Goal: Task Accomplishment & Management: Use online tool/utility

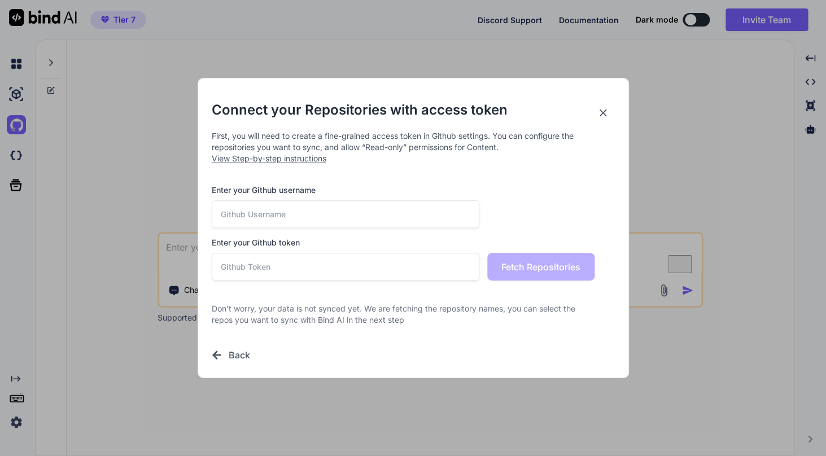
click at [605, 113] on icon at bounding box center [603, 113] width 12 height 12
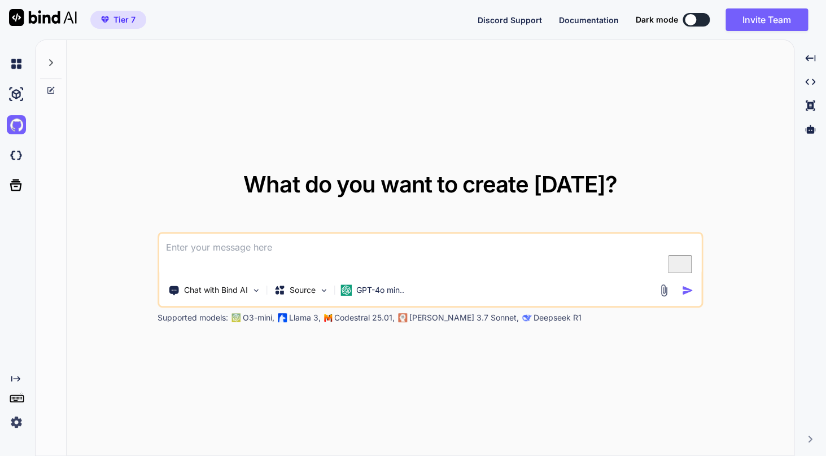
click at [11, 427] on img at bounding box center [16, 422] width 19 height 19
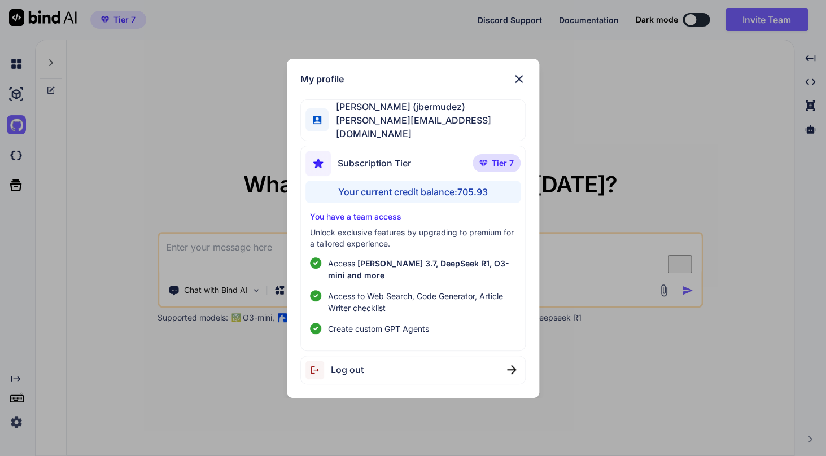
click at [518, 80] on img at bounding box center [519, 79] width 14 height 14
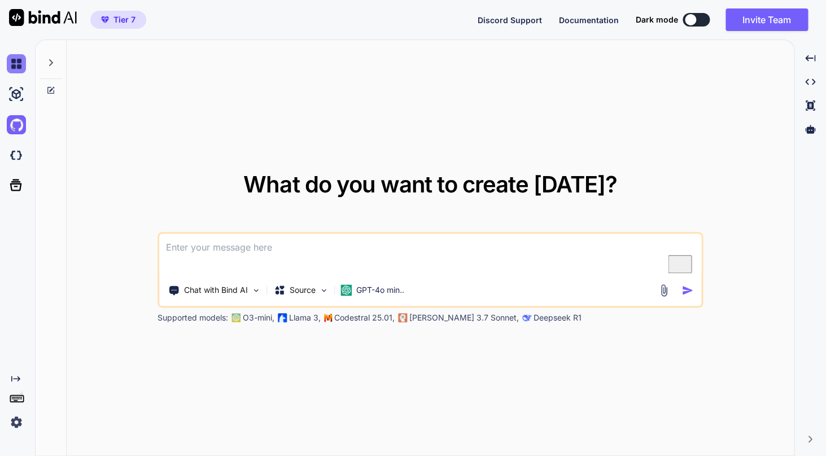
click at [15, 56] on img at bounding box center [16, 63] width 19 height 19
click at [765, 22] on button "Invite Team" at bounding box center [767, 19] width 82 height 23
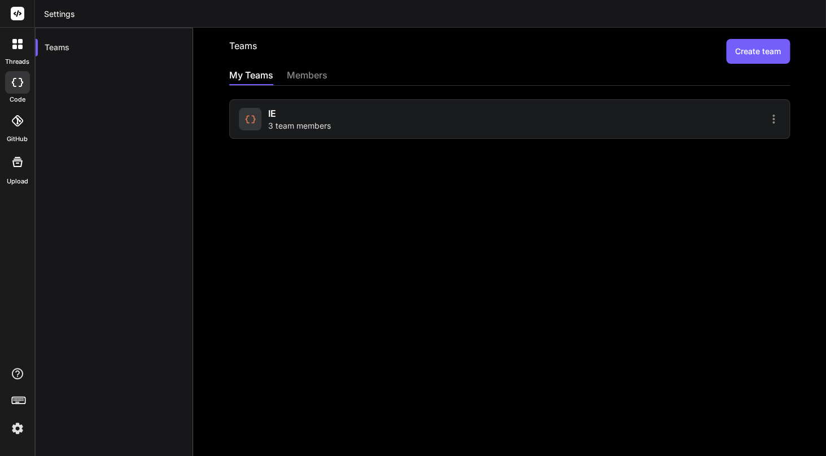
click at [761, 60] on button "Create team" at bounding box center [758, 51] width 64 height 25
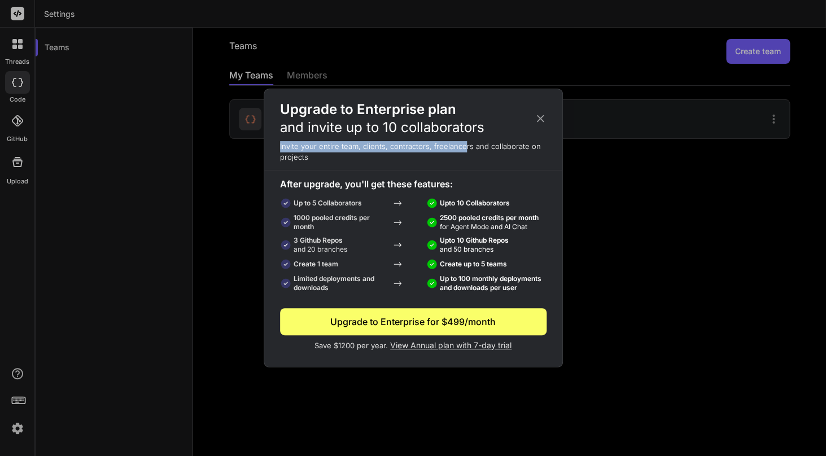
drag, startPoint x: 329, startPoint y: 113, endPoint x: 464, endPoint y: 147, distance: 139.1
click at [464, 147] on div "Upgrade to Enterprise plan and invite up to 10 collaborators Invite your entire…" at bounding box center [413, 226] width 298 height 251
click at [464, 147] on p "Invite your entire team, clients, contractors, freelancers and collaborate on p…" at bounding box center [413, 152] width 298 height 22
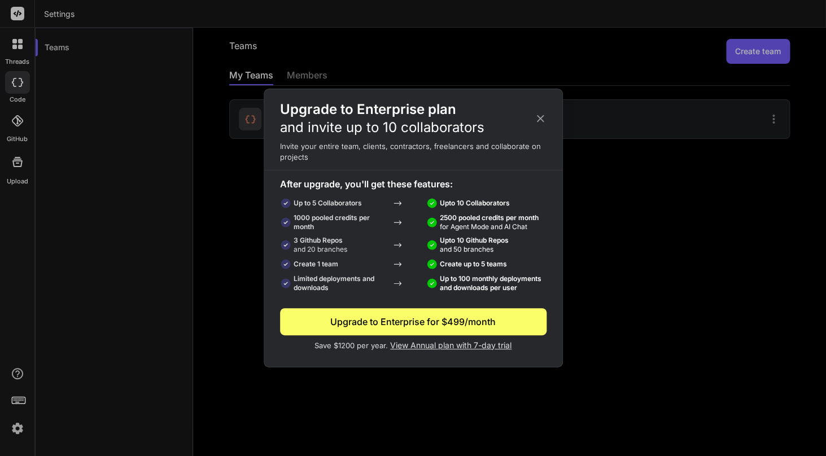
click at [328, 246] on span "and 20 branches" at bounding box center [321, 249] width 54 height 8
click at [329, 263] on p "Create 1 team" at bounding box center [316, 264] width 45 height 9
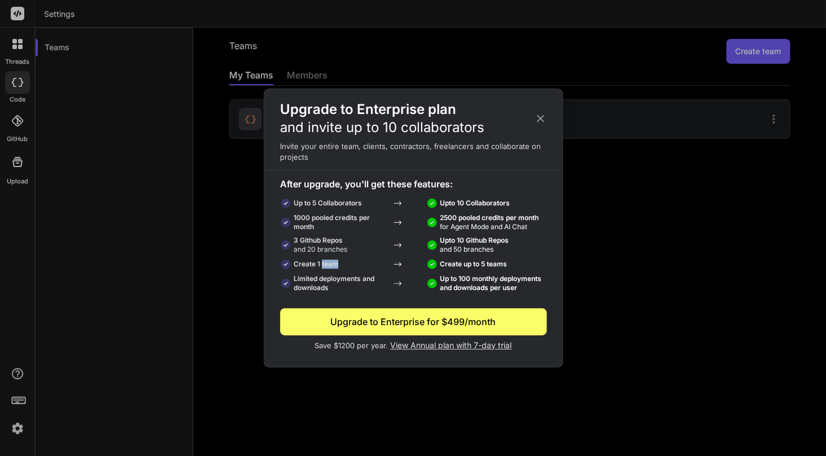
click at [329, 263] on p "Create 1 team" at bounding box center [316, 264] width 45 height 9
click at [542, 121] on icon at bounding box center [540, 118] width 12 height 12
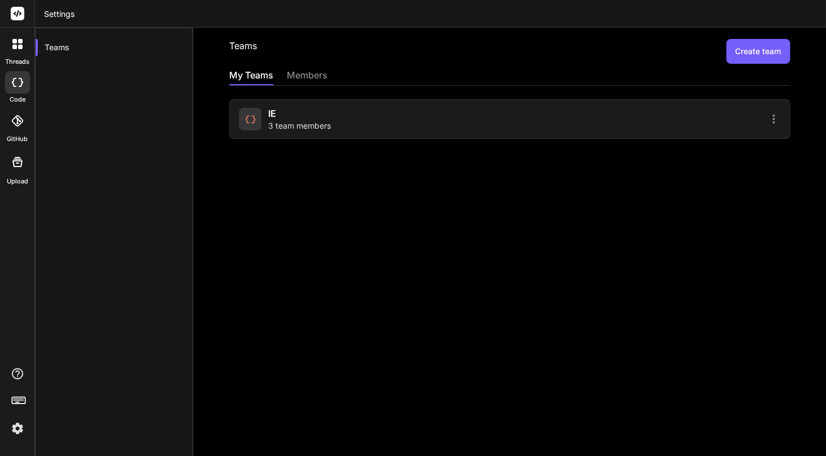
click at [280, 130] on span "3 team members" at bounding box center [299, 125] width 63 height 11
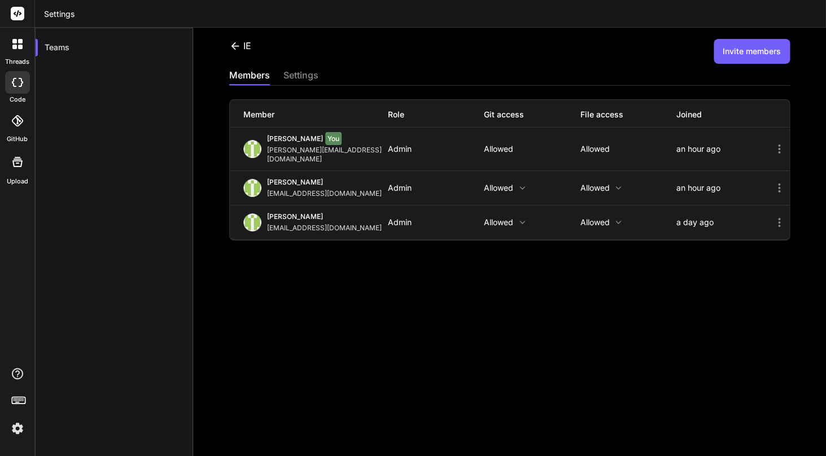
click at [359, 321] on div "IE Invite members members settings Member Role Git access File access Joined Jo…" at bounding box center [509, 242] width 633 height 429
click at [746, 54] on button "Invite members" at bounding box center [752, 51] width 76 height 25
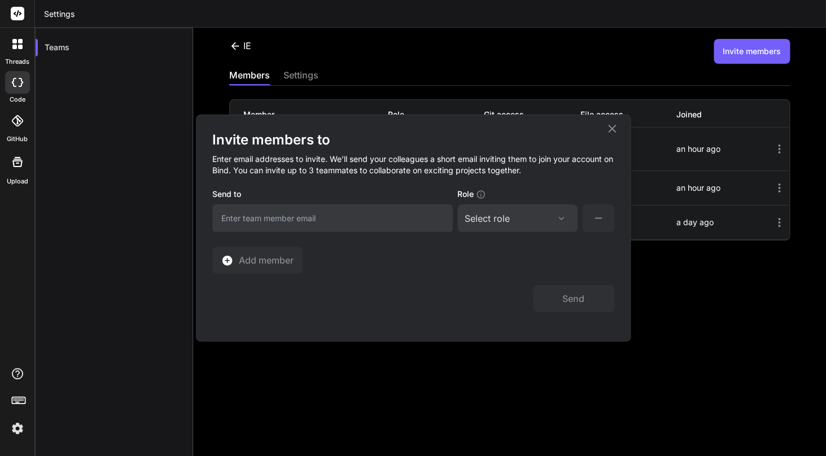
click at [422, 38] on div "Invite members to Enter email addresses to invite. We’ll send your colleagues a…" at bounding box center [413, 228] width 826 height 456
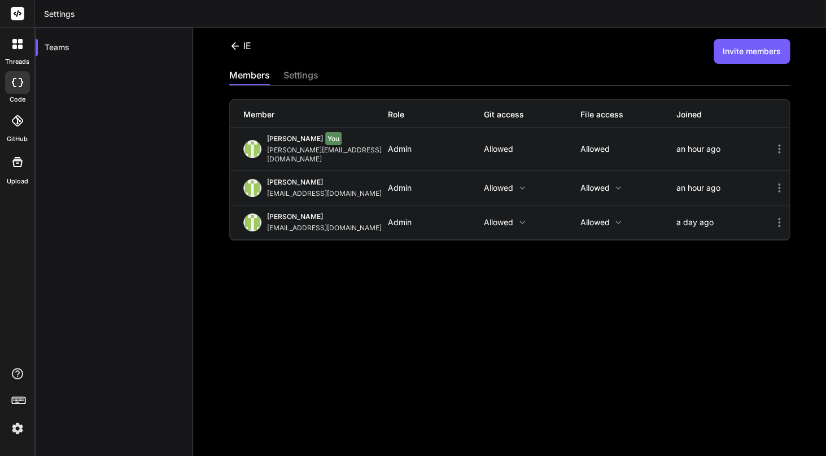
click at [304, 72] on div "settings" at bounding box center [300, 76] width 35 height 16
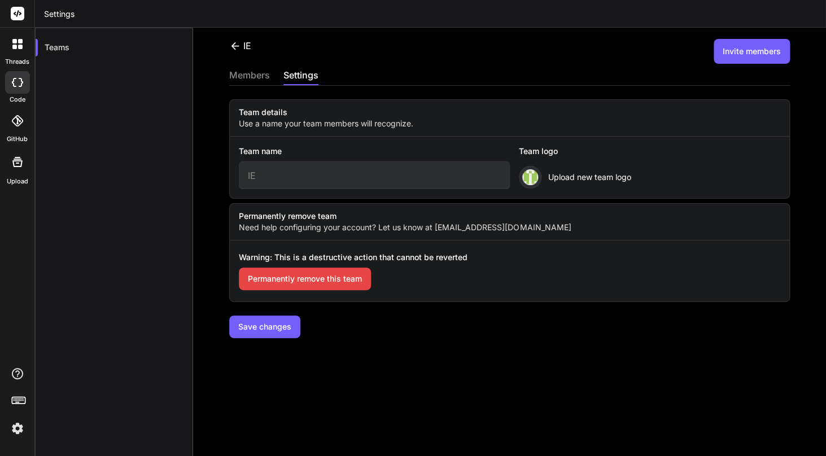
click at [251, 77] on div "members" at bounding box center [249, 76] width 41 height 16
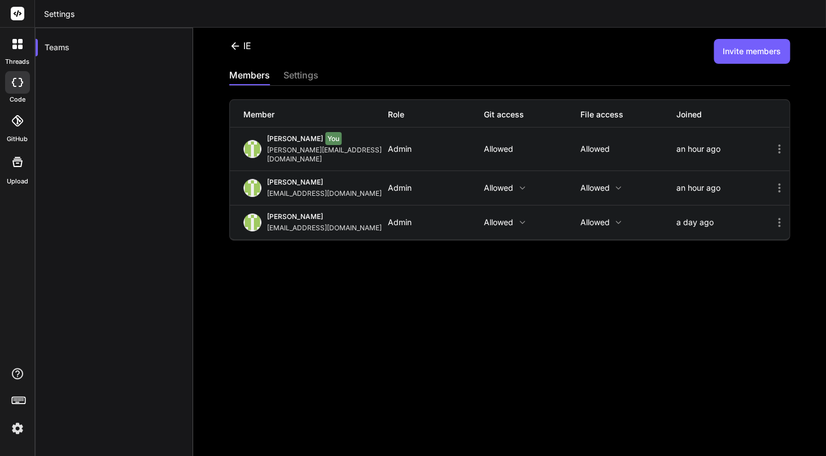
click at [236, 50] on icon at bounding box center [235, 46] width 12 height 12
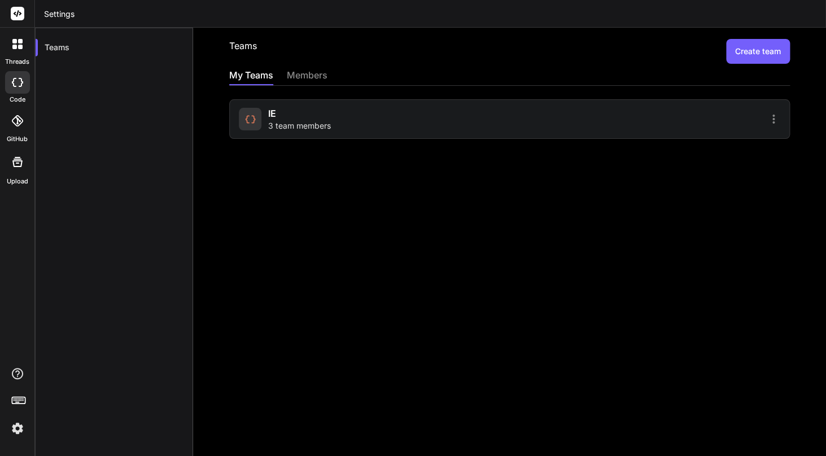
click at [309, 78] on div "members" at bounding box center [307, 76] width 41 height 16
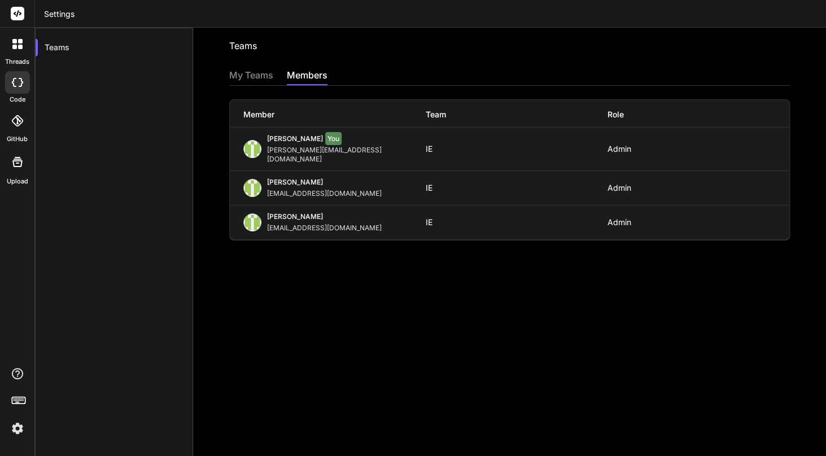
click at [263, 80] on div "My Teams" at bounding box center [251, 76] width 44 height 16
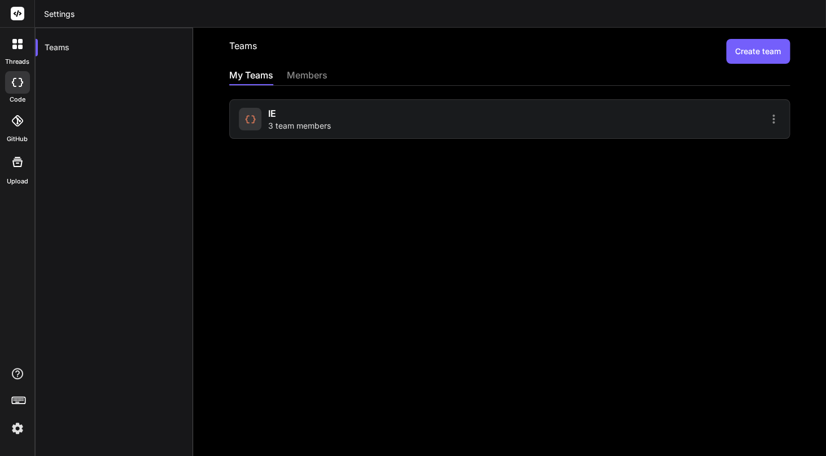
click at [776, 56] on button "Create team" at bounding box center [758, 51] width 64 height 25
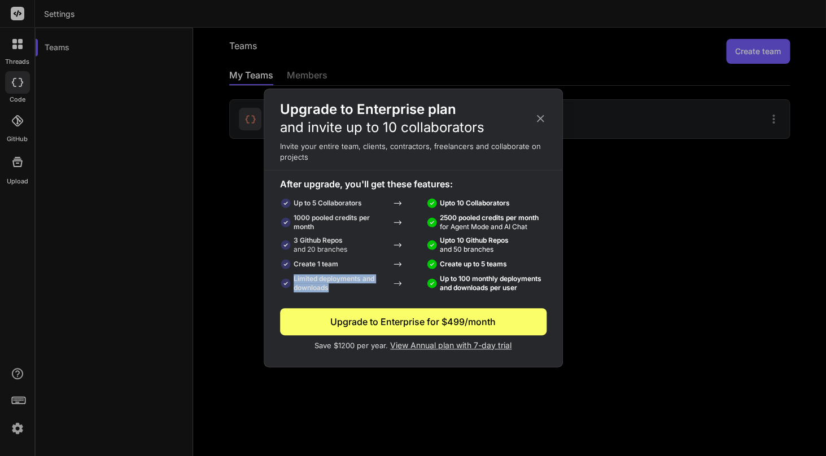
drag, startPoint x: 309, startPoint y: 204, endPoint x: 367, endPoint y: 288, distance: 102.3
click at [367, 288] on div "After upgrade, you'll get these features: Up to 5 Collaborators Upto 10 Collabo…" at bounding box center [413, 235] width 267 height 117
click at [367, 288] on p "Limited deployments and downloads" at bounding box center [340, 283] width 93 height 18
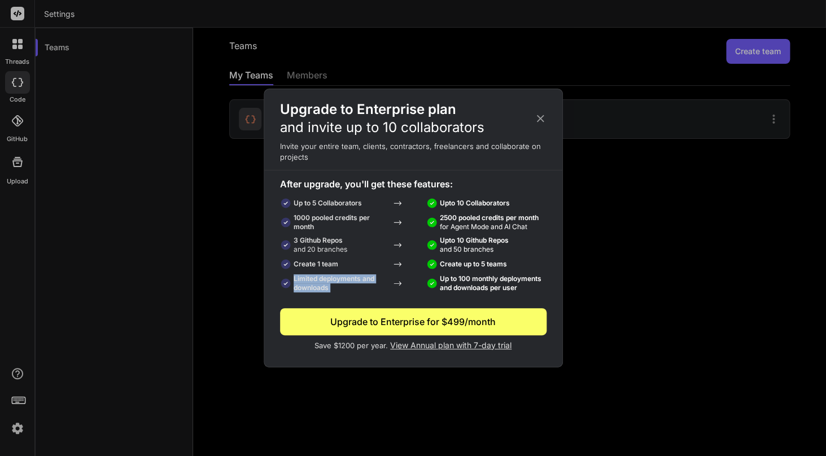
click at [367, 288] on p "Limited deployments and downloads" at bounding box center [340, 283] width 93 height 18
click at [344, 266] on p "Create 1 team" at bounding box center [333, 264] width 107 height 11
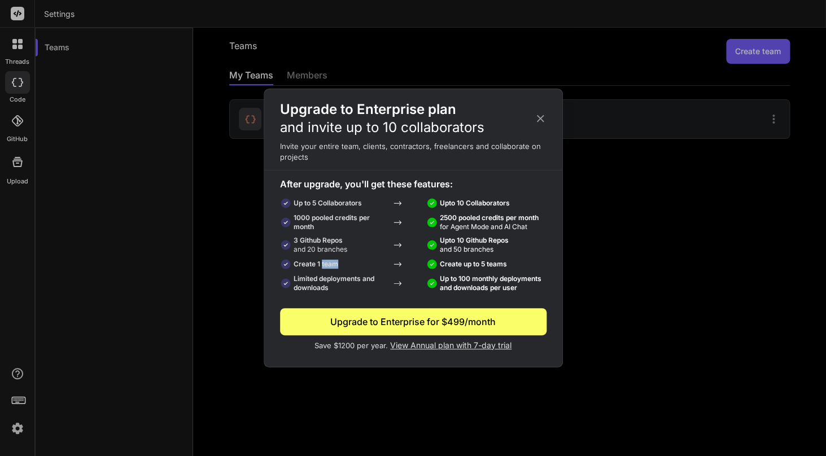
click at [344, 266] on p "Create 1 team" at bounding box center [333, 264] width 107 height 11
click at [203, 171] on div "Upgrade to Enterprise plan and invite up to 10 collaborators Invite your entire…" at bounding box center [413, 228] width 826 height 456
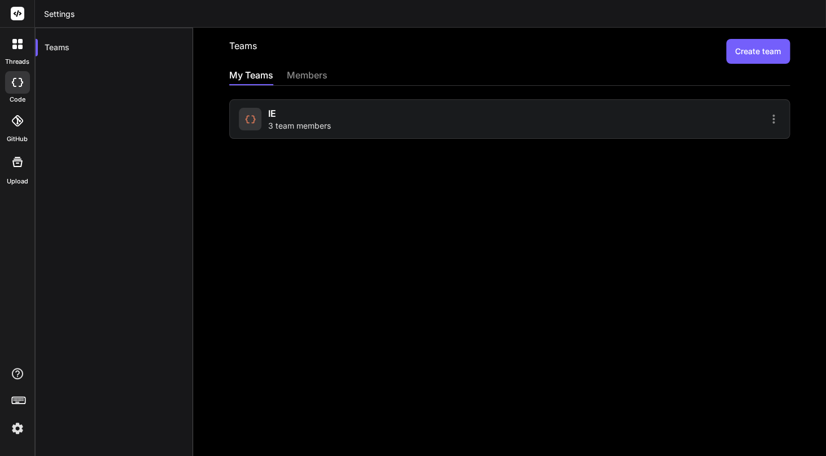
click at [16, 93] on div at bounding box center [17, 82] width 25 height 23
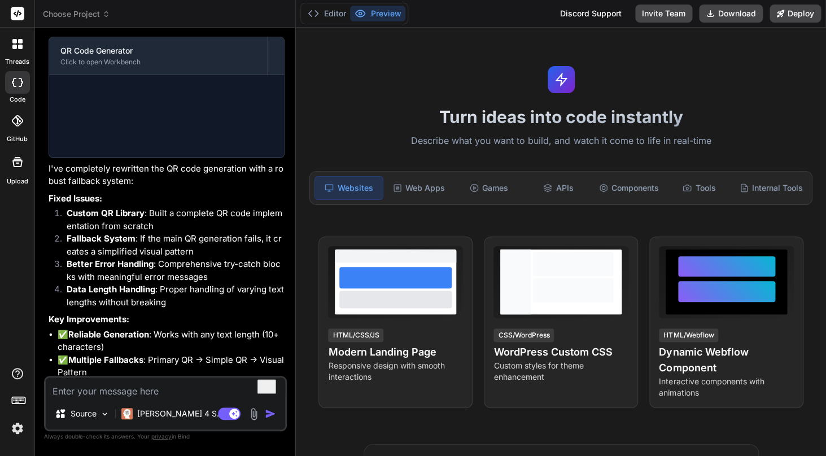
click at [107, 19] on span "Choose Project" at bounding box center [76, 13] width 67 height 11
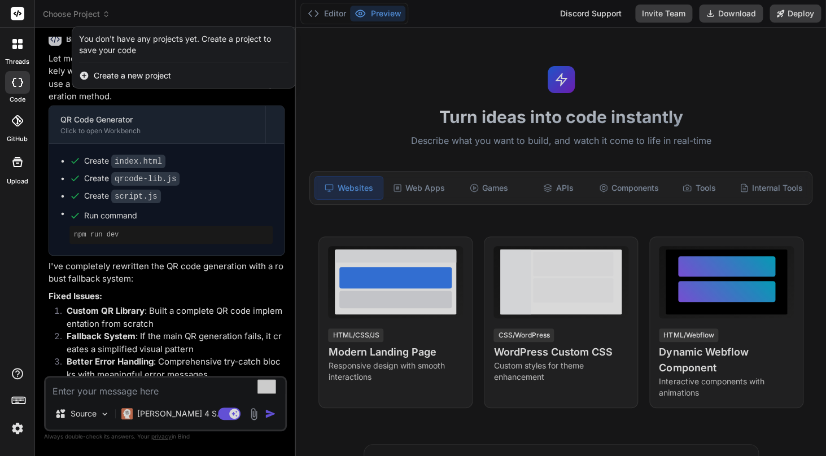
scroll to position [1368, 0]
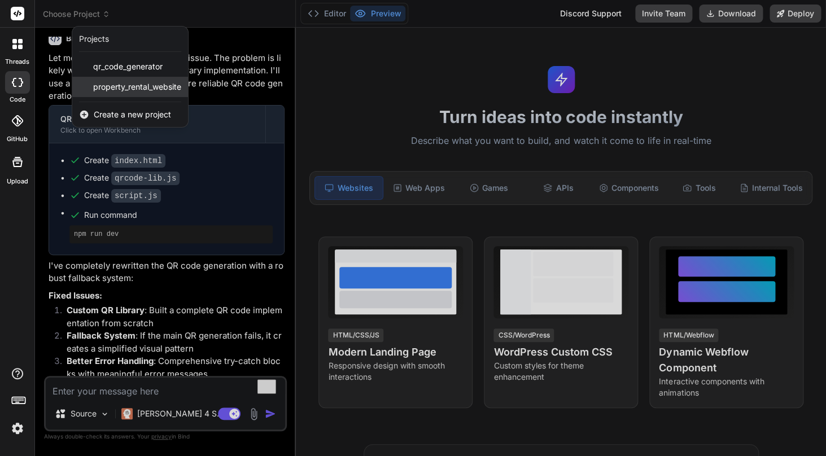
click at [144, 93] on div "property_rental_website" at bounding box center [130, 87] width 116 height 20
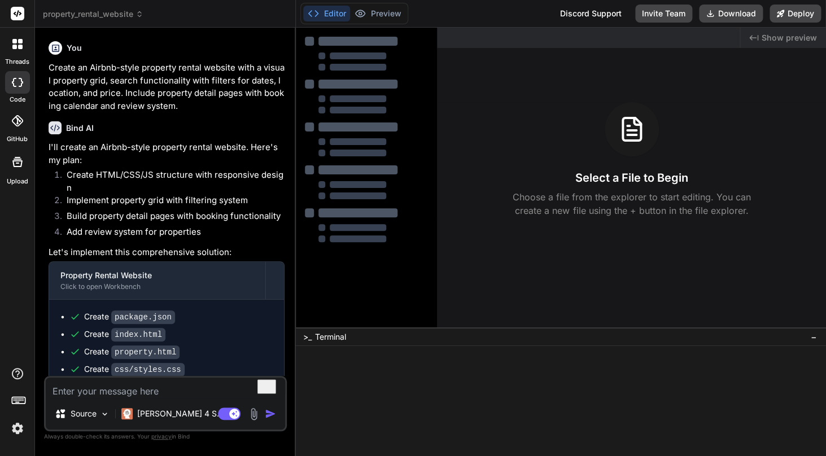
click at [16, 12] on icon at bounding box center [18, 13] width 8 height 7
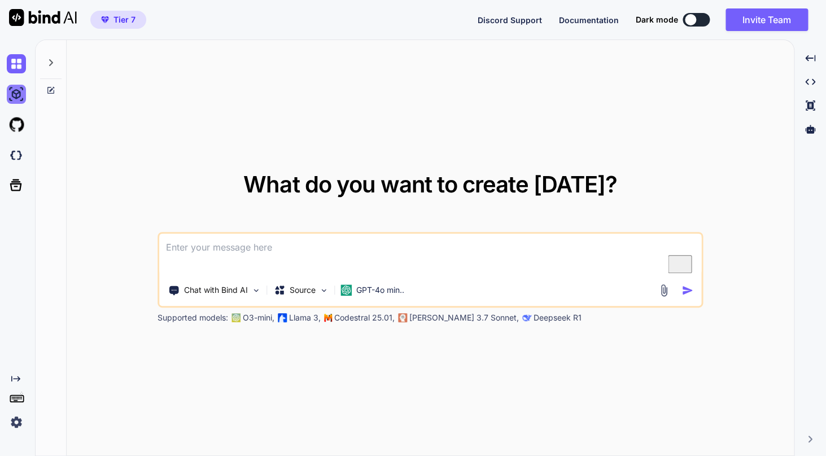
click at [18, 94] on img at bounding box center [16, 94] width 19 height 19
type textarea "x"
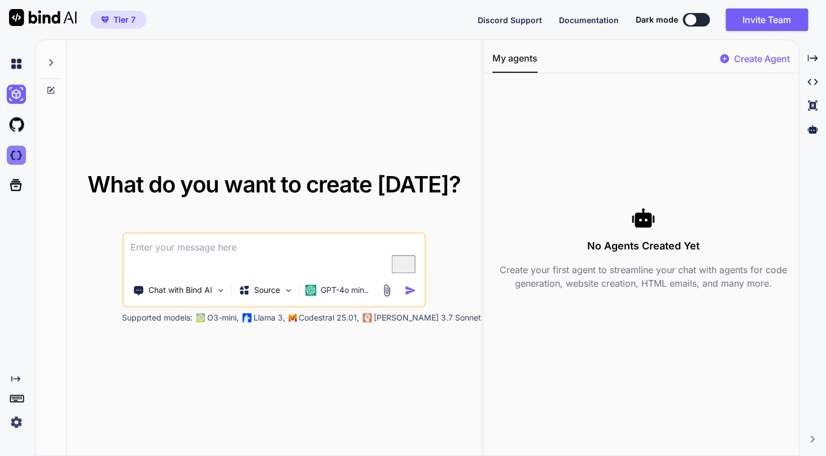
click at [14, 158] on img at bounding box center [16, 155] width 19 height 19
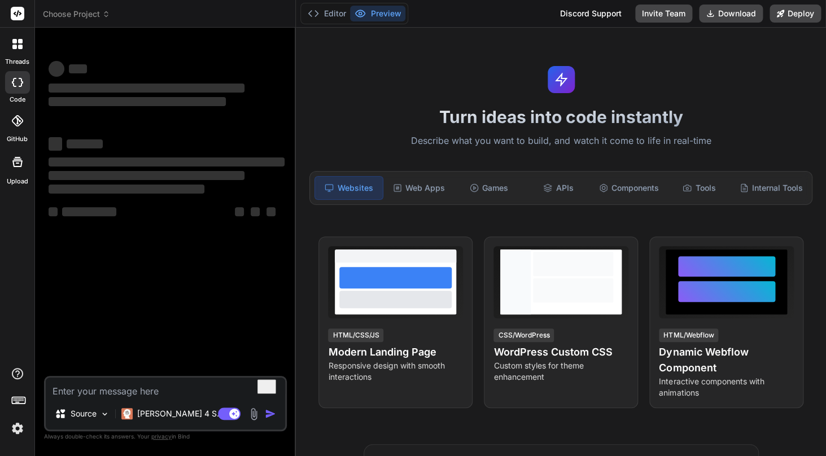
click at [84, 12] on span "Choose Project" at bounding box center [76, 13] width 67 height 11
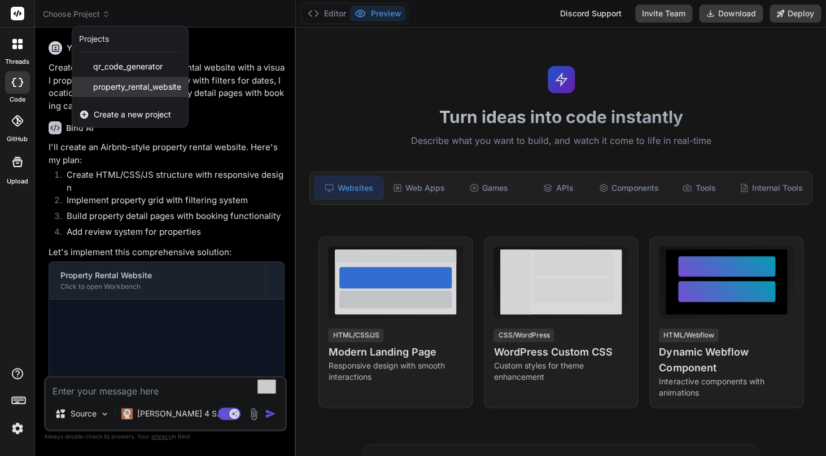
scroll to position [11, 0]
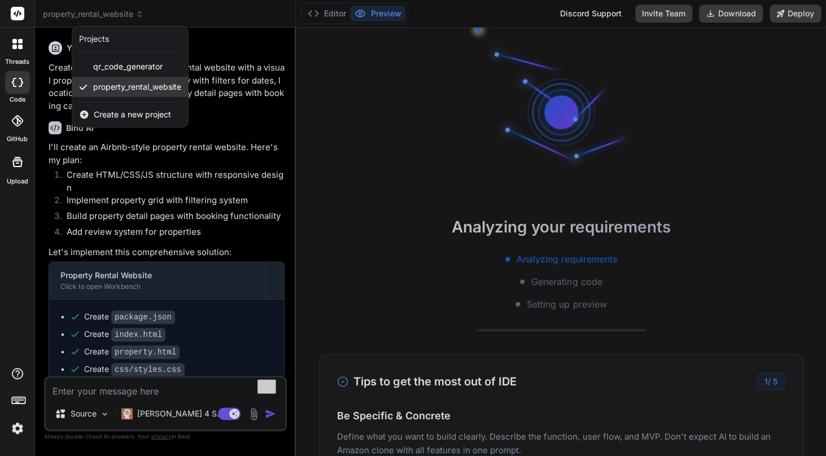
click at [134, 88] on span "property_rental_website" at bounding box center [137, 86] width 88 height 11
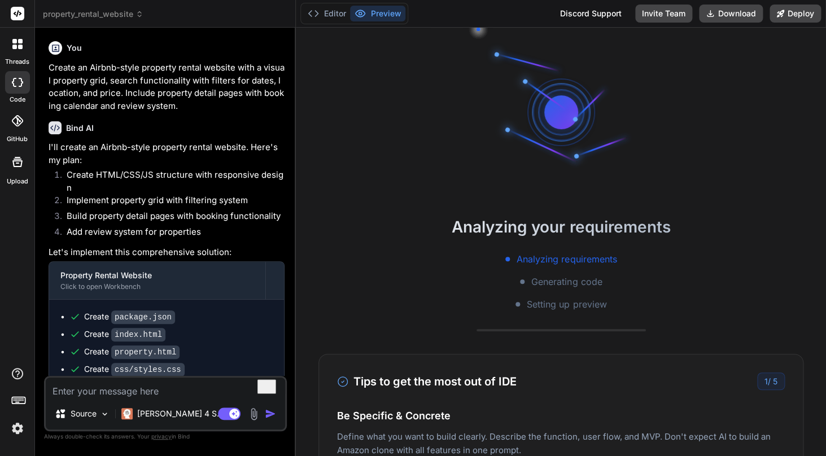
click at [106, 13] on span "property_rental_website" at bounding box center [93, 13] width 101 height 11
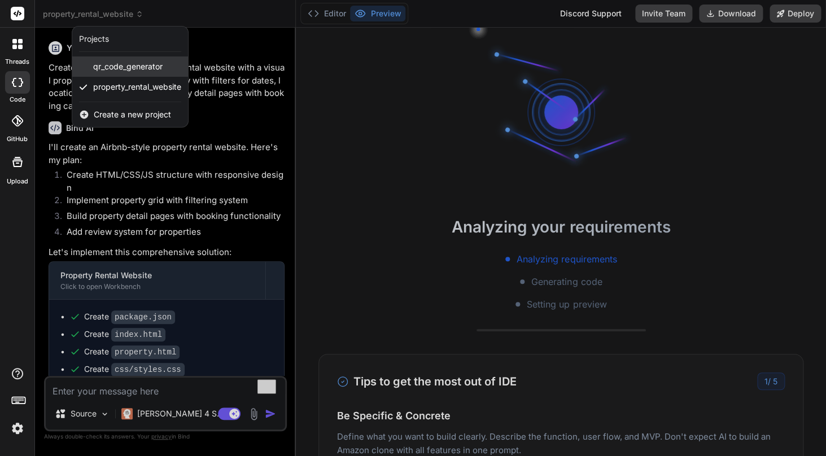
click at [116, 67] on span "qr_code_generator" at bounding box center [127, 66] width 69 height 11
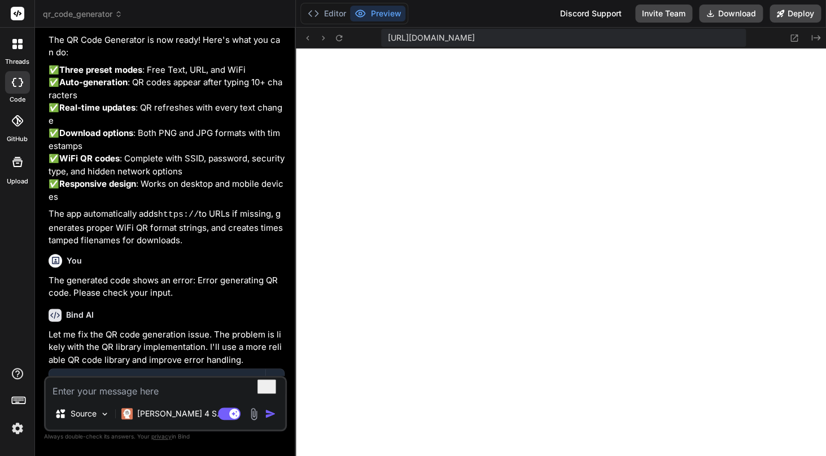
scroll to position [0, 0]
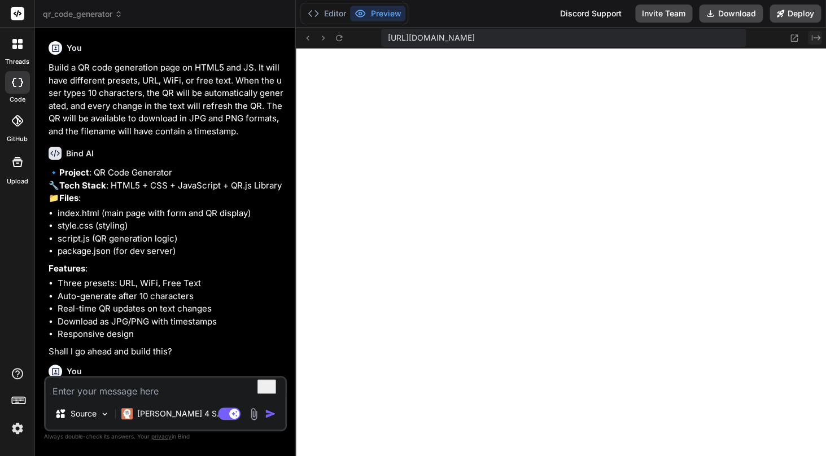
click at [813, 42] on icon "Created with Pixso." at bounding box center [815, 37] width 9 height 9
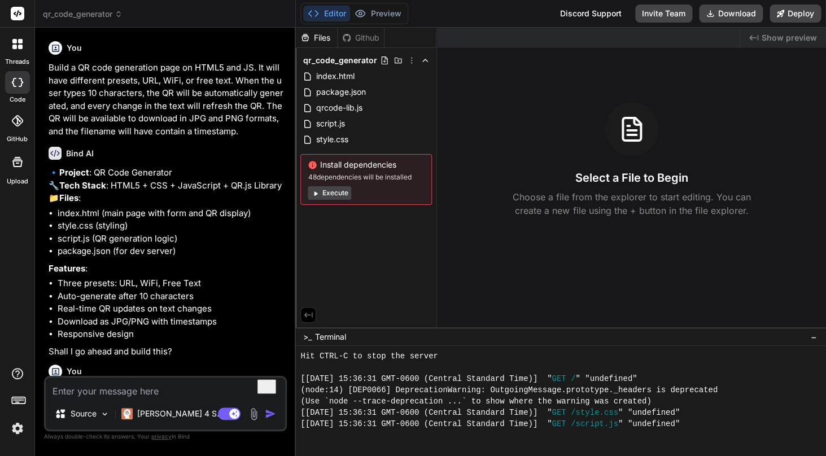
click at [785, 43] on span "Show preview" at bounding box center [789, 37] width 55 height 11
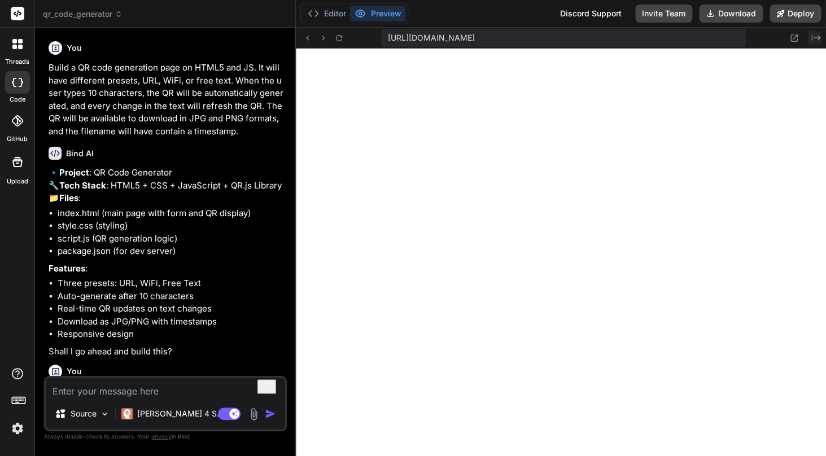
click at [813, 40] on icon "Created with Pixso." at bounding box center [815, 37] width 9 height 9
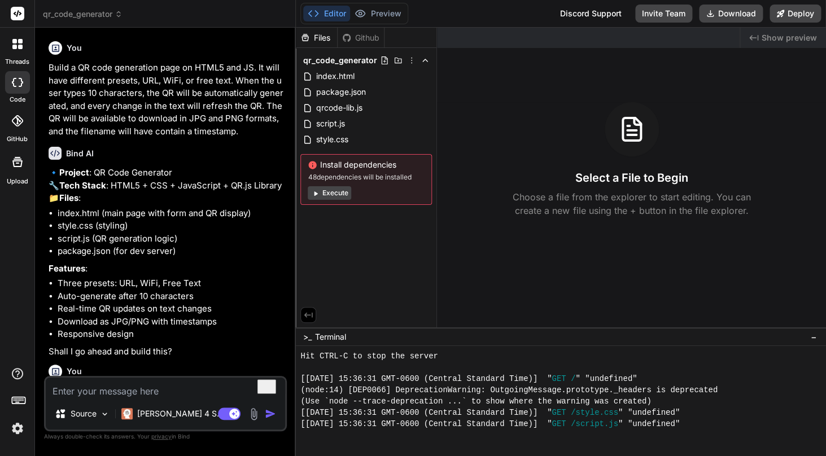
click at [817, 339] on span "−" at bounding box center [814, 336] width 6 height 11
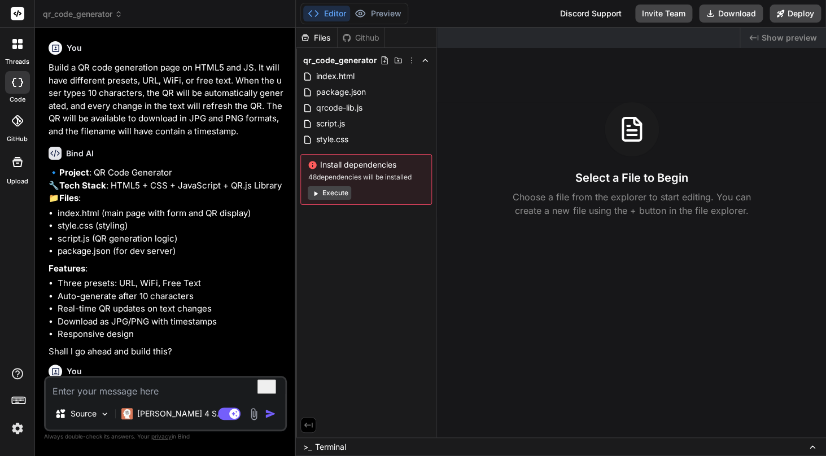
click at [811, 449] on icon at bounding box center [812, 447] width 9 height 9
click at [20, 436] on img at bounding box center [17, 428] width 19 height 19
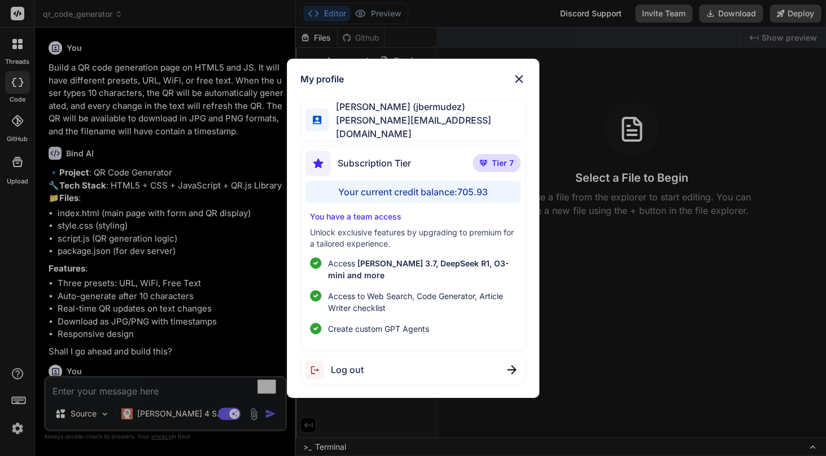
click at [15, 427] on div "My profile [PERSON_NAME] (jbermudez) [PERSON_NAME][EMAIL_ADDRESS][DOMAIN_NAME] …" at bounding box center [413, 228] width 826 height 456
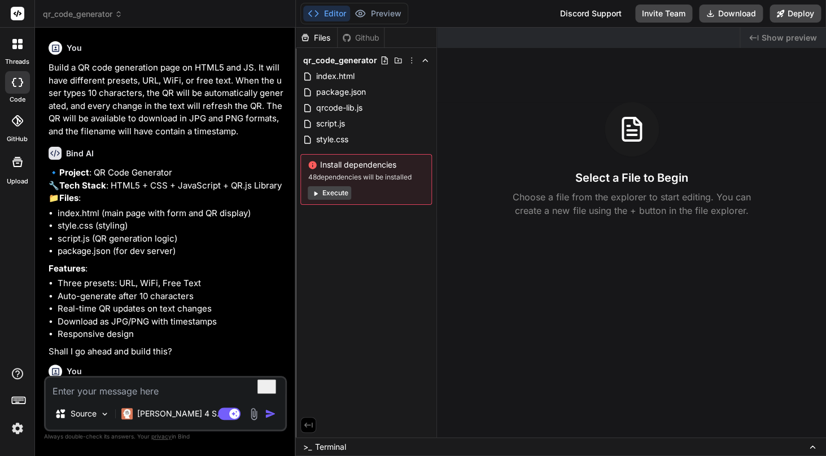
click at [15, 427] on img at bounding box center [17, 428] width 19 height 19
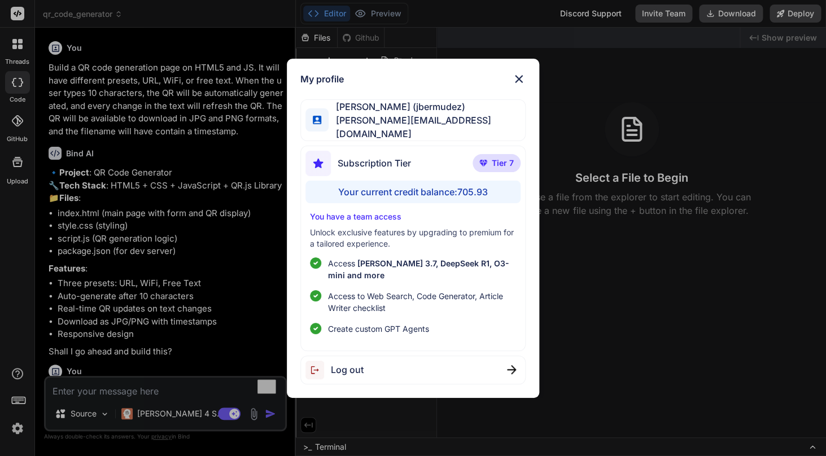
click at [17, 128] on div "My profile [PERSON_NAME] (jbermudez) [PERSON_NAME][EMAIL_ADDRESS][DOMAIN_NAME] …" at bounding box center [413, 228] width 826 height 456
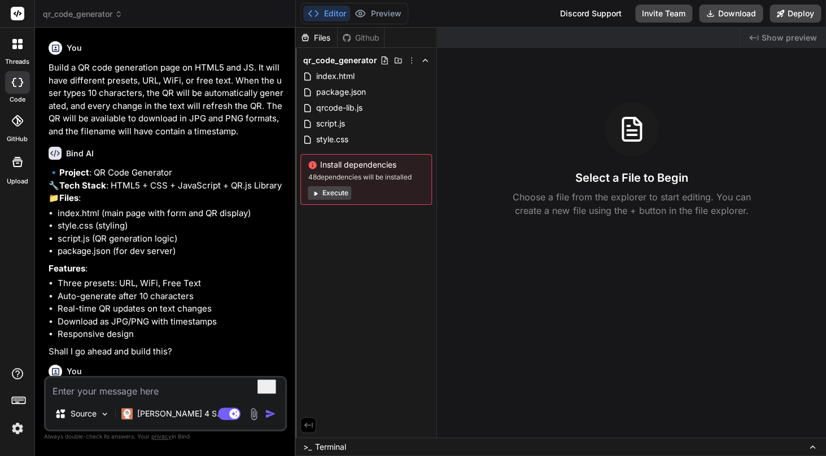
click at [18, 95] on label "code" at bounding box center [18, 100] width 16 height 10
click at [20, 67] on div "code" at bounding box center [17, 86] width 34 height 38
click at [18, 53] on div at bounding box center [18, 44] width 24 height 24
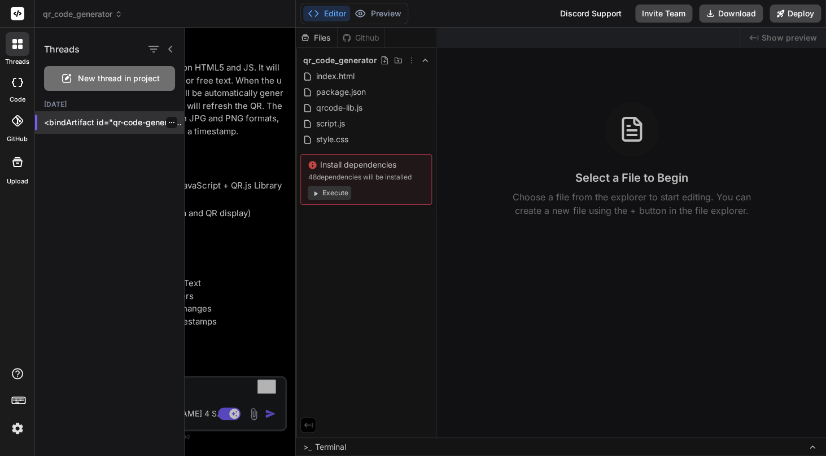
click at [113, 128] on p "<bindArtifact id="qr-code-generator" title="QR Code Generator"> <bindAction typ…" at bounding box center [114, 122] width 140 height 11
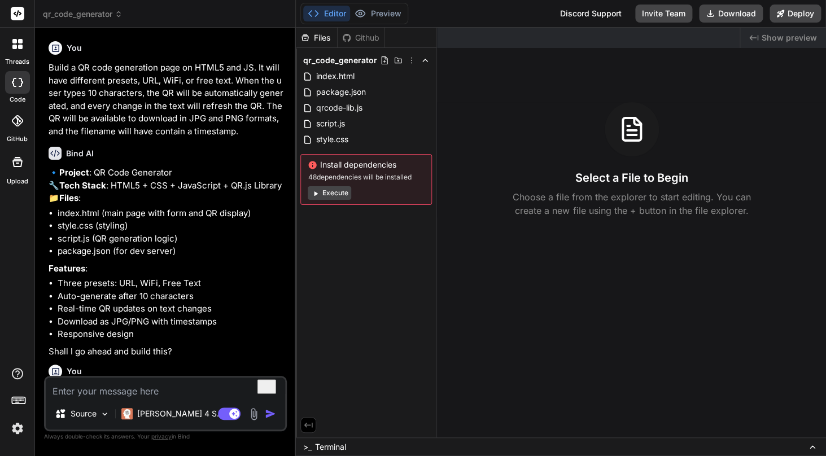
click at [18, 40] on icon at bounding box center [17, 44] width 10 height 10
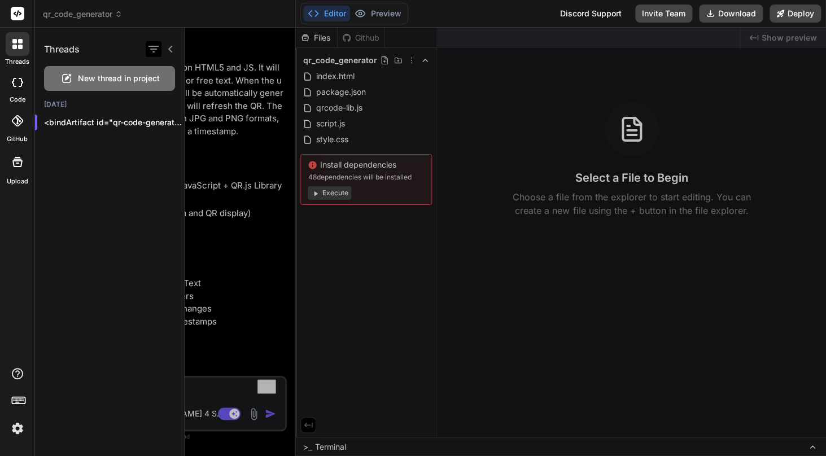
click at [156, 48] on icon "button" at bounding box center [154, 49] width 14 height 14
click at [145, 273] on div "Threads New thread in project [DATE] <bindArtifact id="qr-code-generator" title…" at bounding box center [110, 242] width 150 height 429
click at [11, 164] on icon at bounding box center [18, 162] width 14 height 14
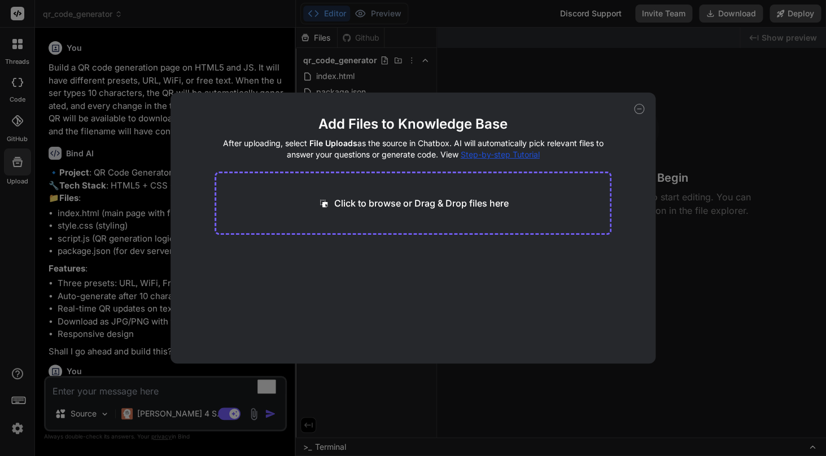
click at [200, 147] on div "Add Files to Knowledge Base After uploading, select File Uploads as the source …" at bounding box center [413, 228] width 485 height 271
click at [142, 146] on div "Add Files to Knowledge Base After uploading, select File Uploads as the source …" at bounding box center [413, 228] width 826 height 456
type textarea "x"
